Goal: Transaction & Acquisition: Book appointment/travel/reservation

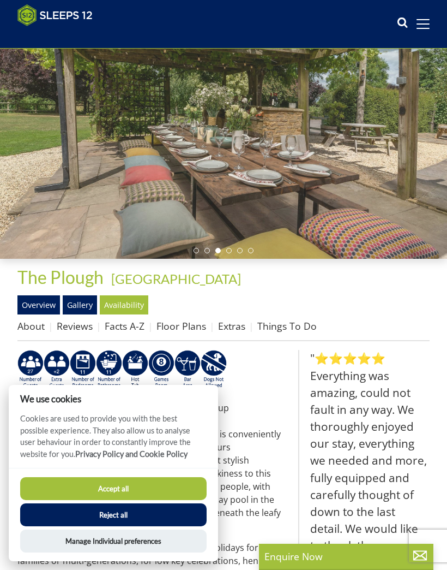
scroll to position [77, 0]
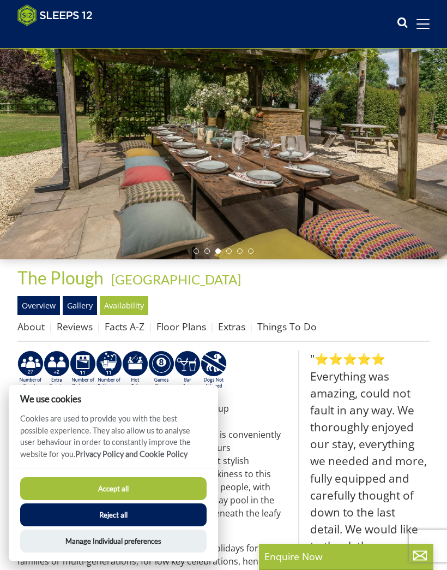
click at [47, 305] on link "Overview" at bounding box center [38, 305] width 43 height 19
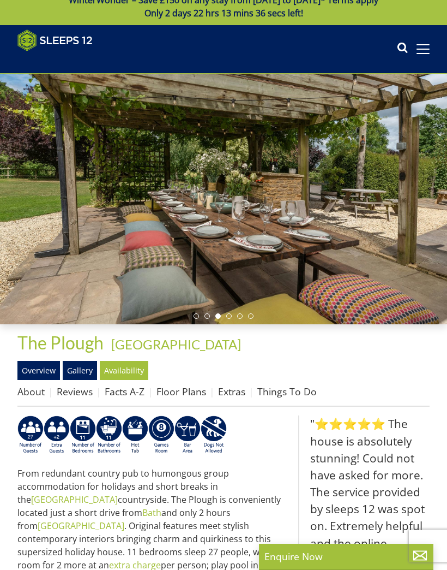
scroll to position [0, 0]
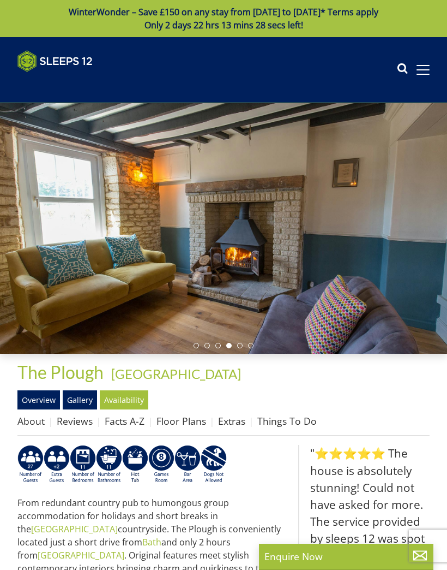
click at [131, 421] on link "Facts A-Z" at bounding box center [125, 420] width 40 height 13
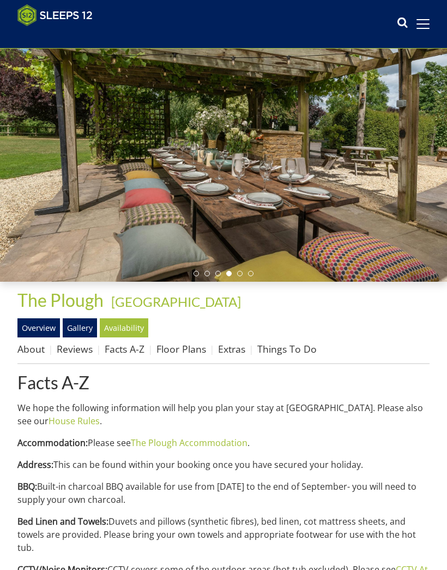
scroll to position [56, 0]
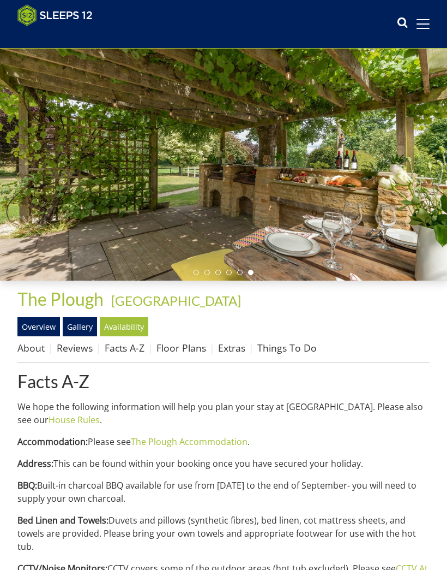
click at [221, 440] on link "The Plough Accommodation" at bounding box center [189, 441] width 117 height 12
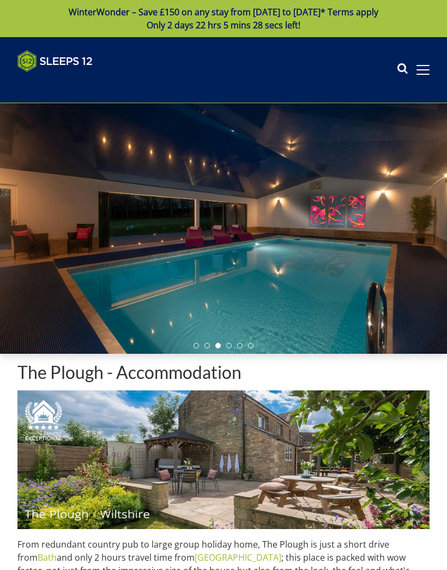
click at [429, 69] on span at bounding box center [423, 69] width 13 height 1
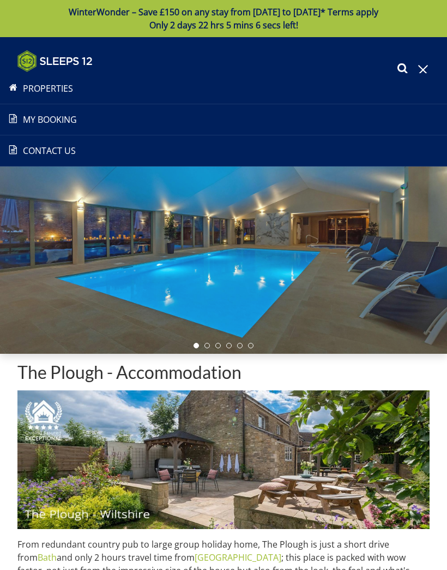
click at [422, 68] on span at bounding box center [424, 70] width 10 height 10
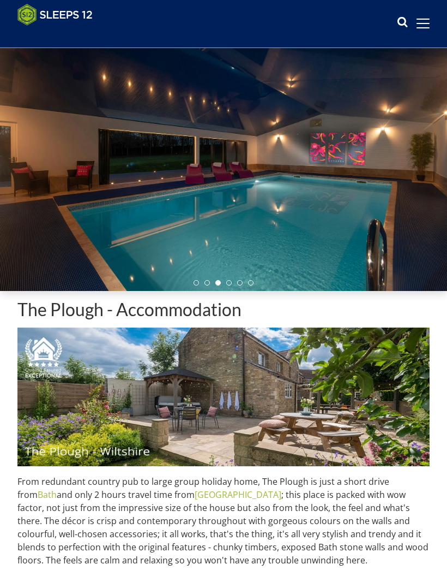
scroll to position [45, 0]
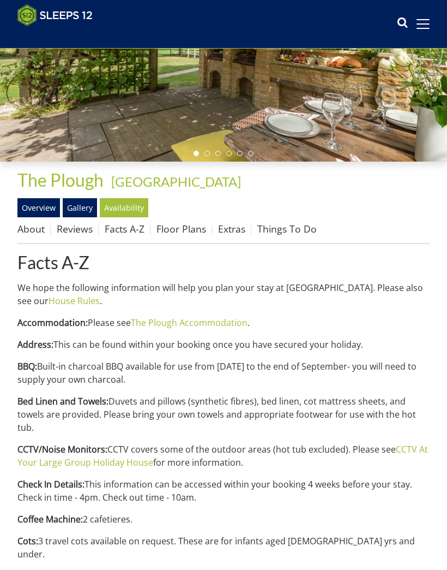
scroll to position [175, 0]
click at [79, 208] on link "Gallery" at bounding box center [80, 207] width 34 height 19
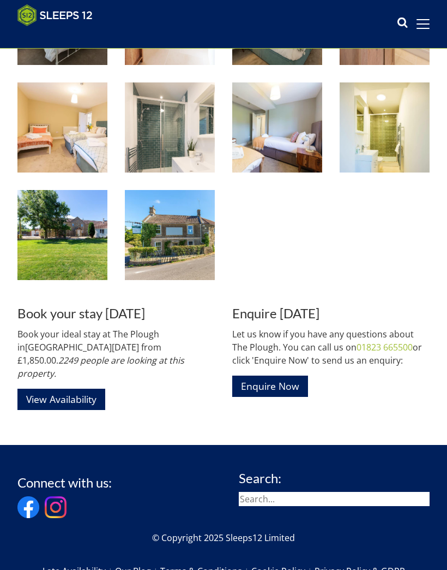
scroll to position [1206, 0]
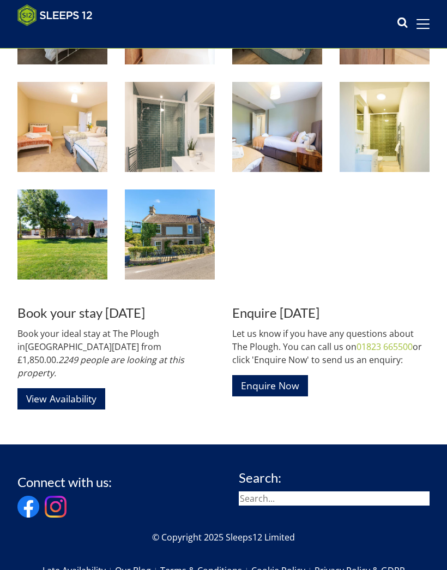
click at [79, 388] on link "View Availability" at bounding box center [61, 398] width 88 height 21
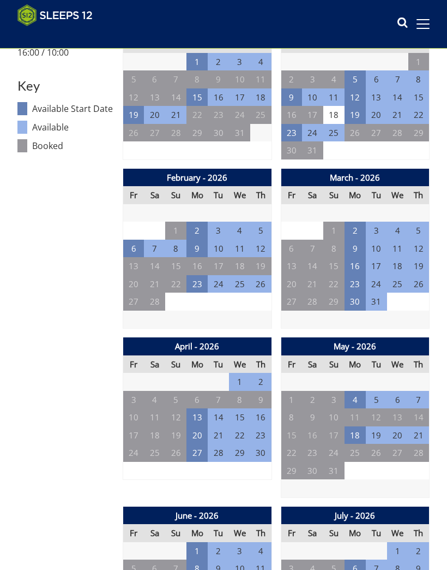
scroll to position [578, 0]
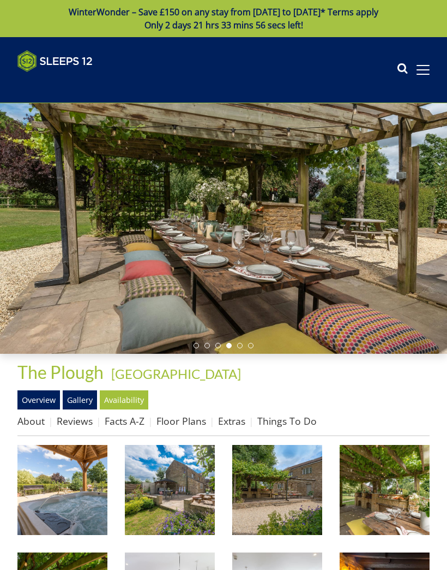
click at [182, 420] on link "Floor Plans" at bounding box center [182, 420] width 50 height 13
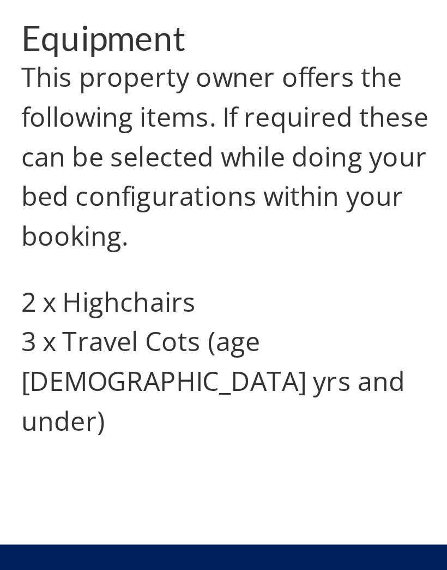
scroll to position [1305, 0]
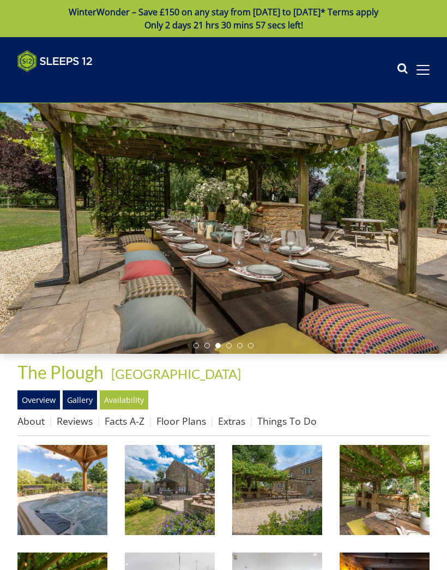
scroll to position [175, 0]
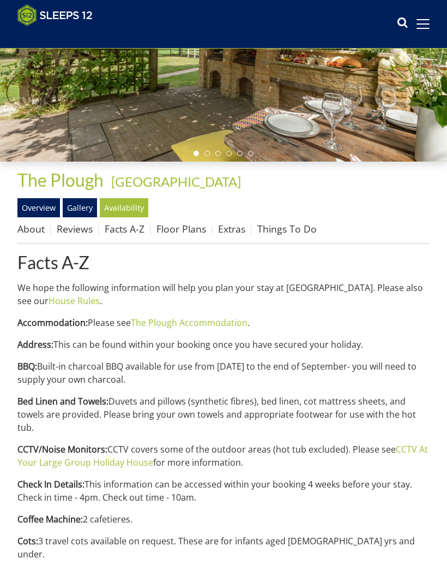
click at [237, 222] on link "Extras" at bounding box center [231, 228] width 27 height 13
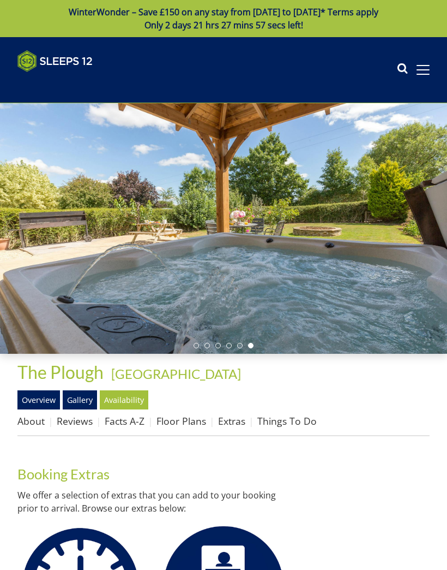
click at [78, 422] on link "Reviews" at bounding box center [75, 420] width 36 height 13
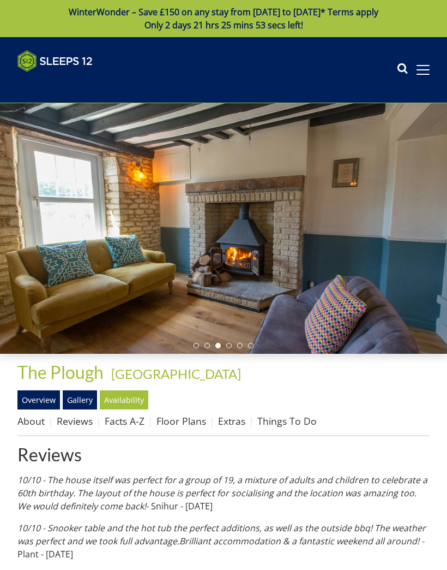
click at [285, 422] on link "Things To Do" at bounding box center [287, 420] width 59 height 13
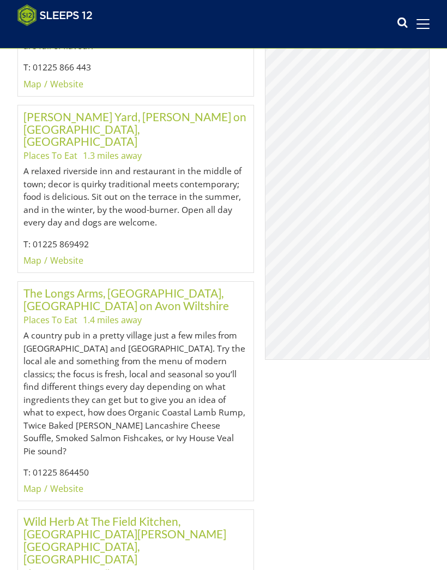
scroll to position [2043, 0]
